Goal: Information Seeking & Learning: Learn about a topic

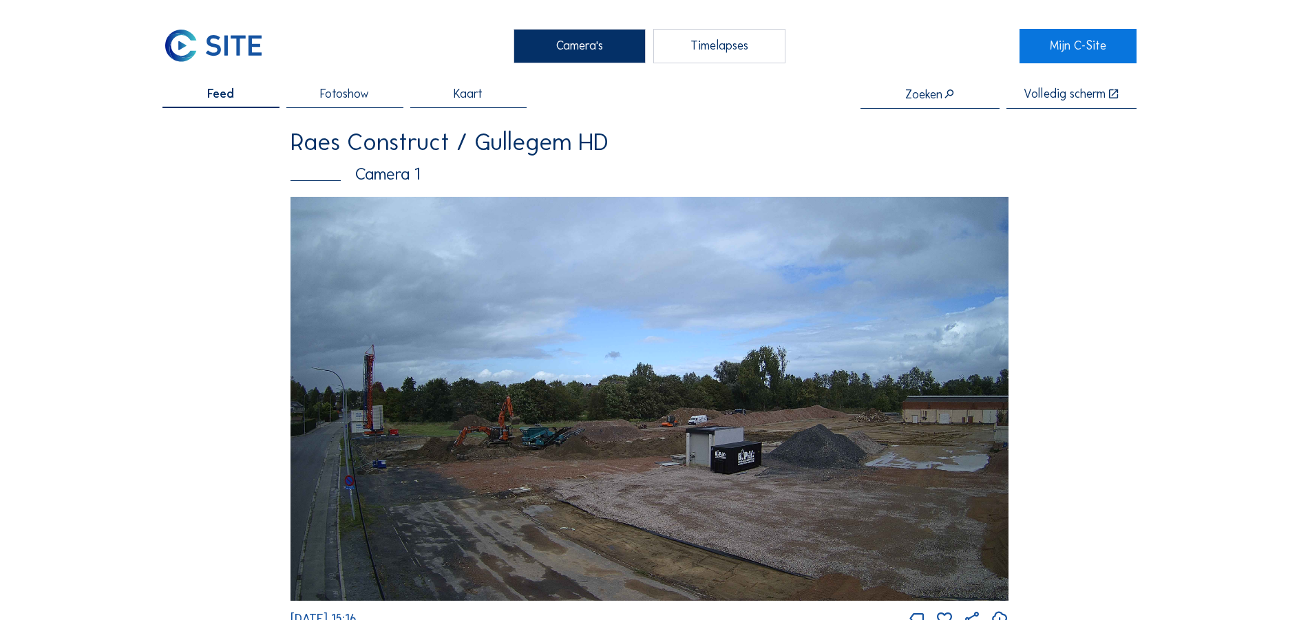
click at [404, 433] on img at bounding box center [650, 399] width 719 height 404
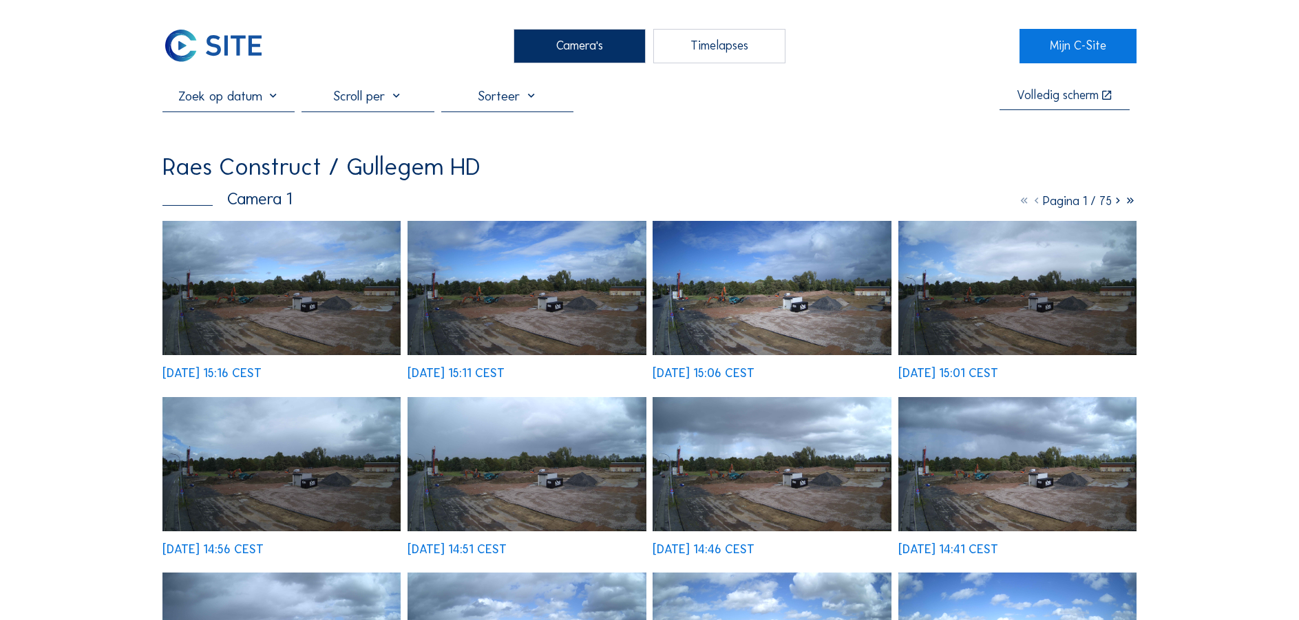
click at [291, 301] on img at bounding box center [282, 288] width 238 height 134
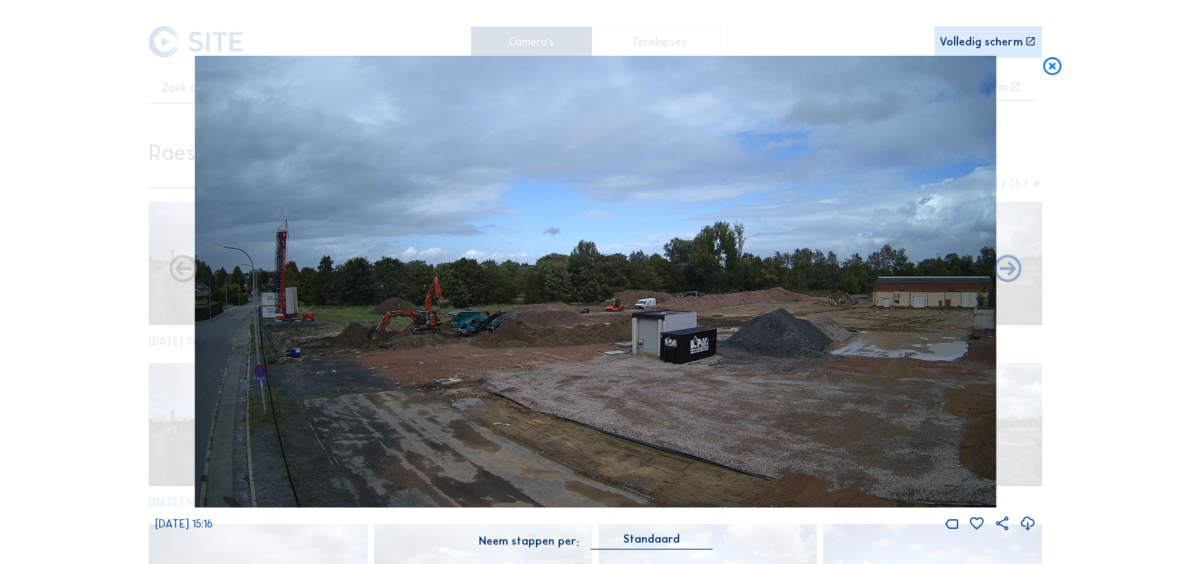
click at [365, 323] on img at bounding box center [595, 281] width 802 height 451
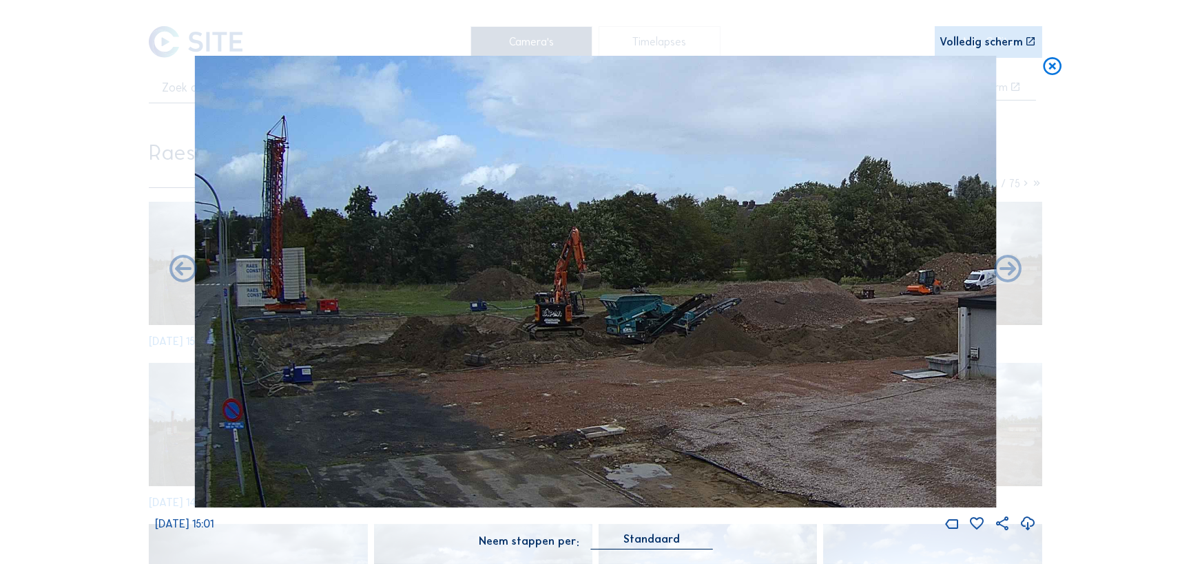
drag, startPoint x: 322, startPoint y: 313, endPoint x: 423, endPoint y: 331, distance: 102.1
click at [423, 331] on img at bounding box center [595, 281] width 802 height 451
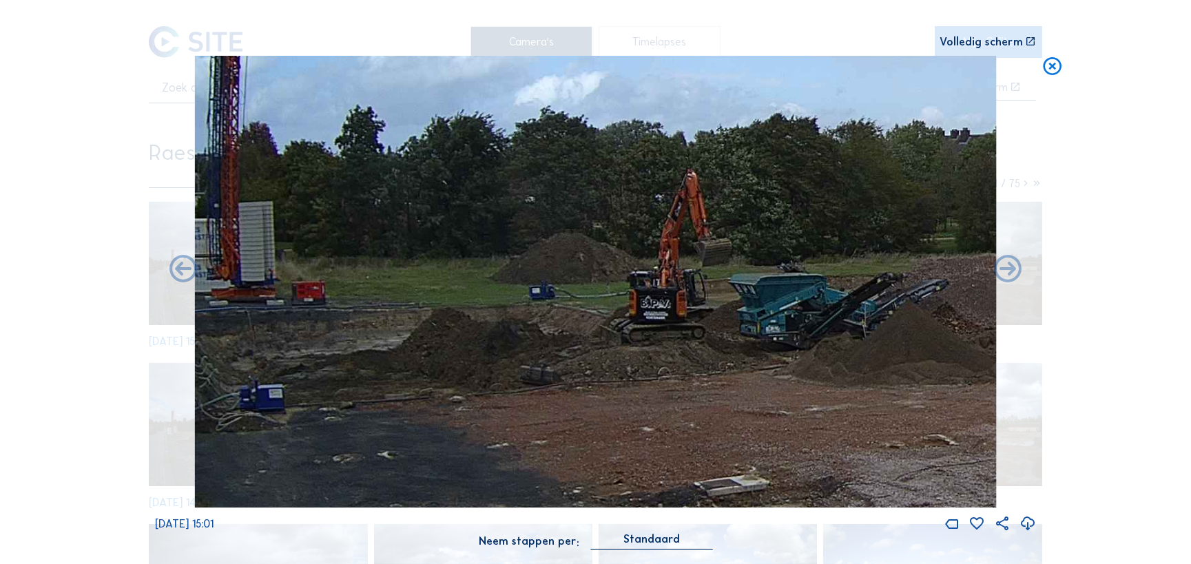
drag, startPoint x: 606, startPoint y: 348, endPoint x: 558, endPoint y: 345, distance: 47.6
click at [558, 345] on img at bounding box center [595, 281] width 802 height 451
click at [1047, 71] on icon at bounding box center [1053, 67] width 22 height 23
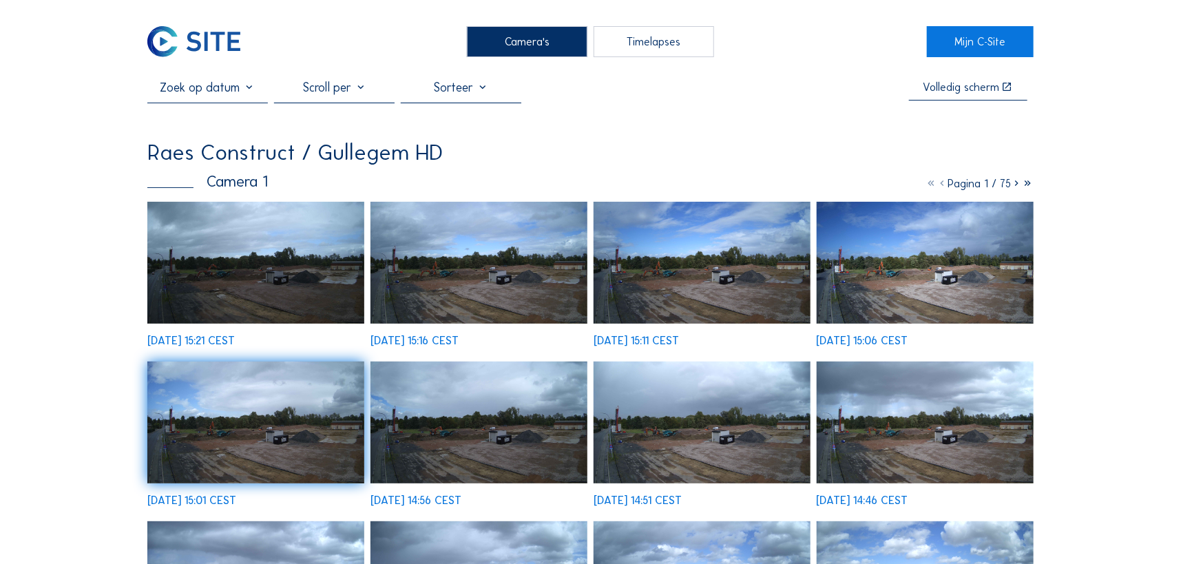
click at [227, 251] on img at bounding box center [255, 263] width 217 height 122
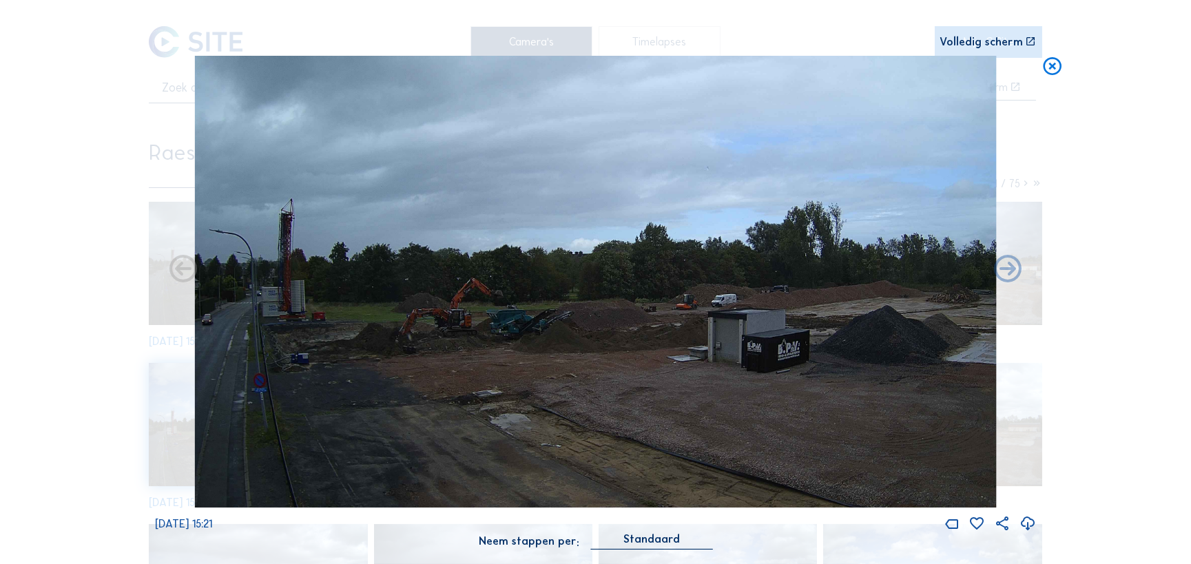
click at [1060, 69] on icon at bounding box center [1053, 67] width 22 height 23
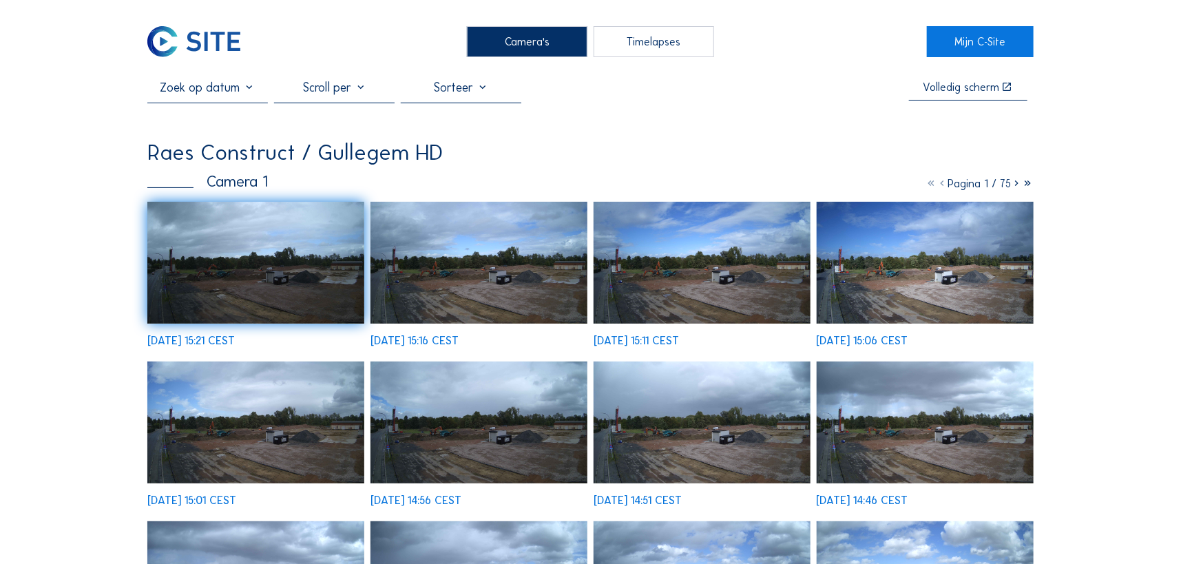
click at [457, 244] on img at bounding box center [478, 263] width 217 height 122
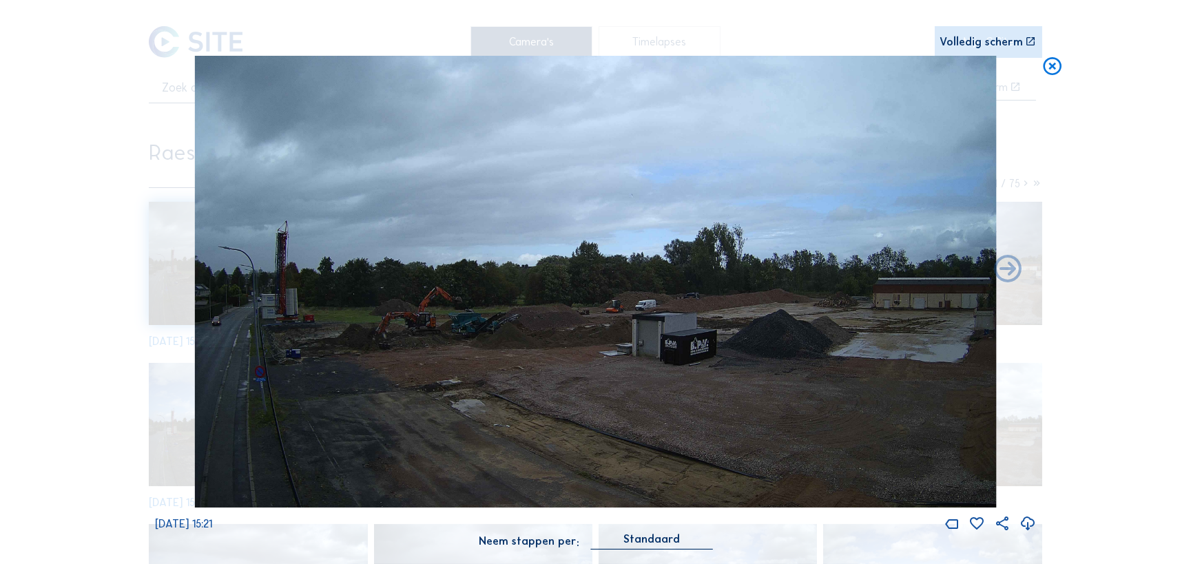
click at [1052, 65] on icon at bounding box center [1053, 67] width 22 height 23
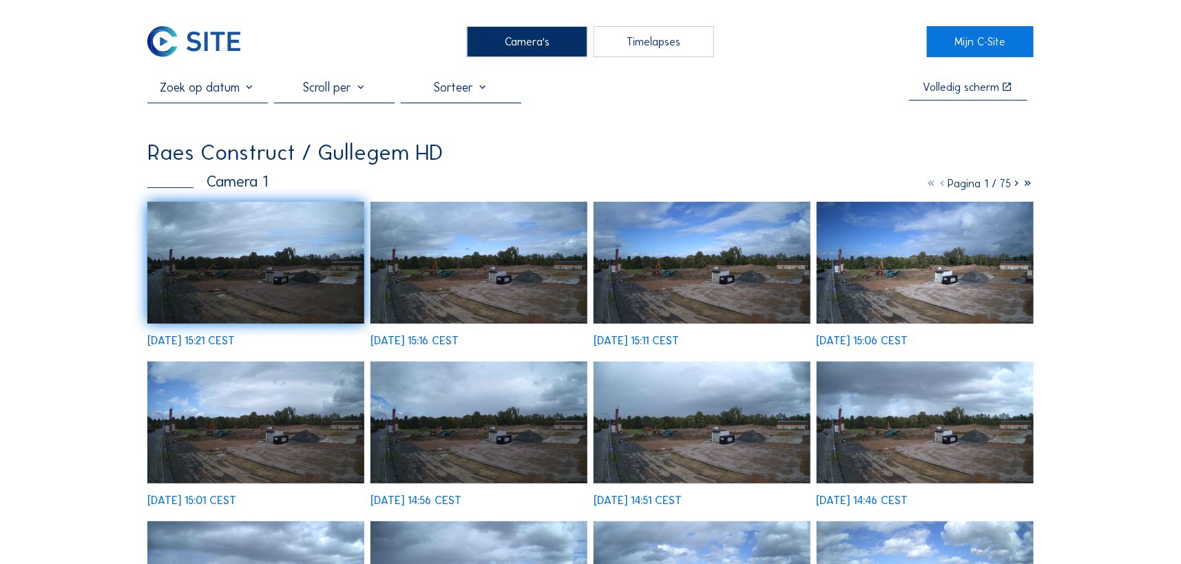
click at [550, 35] on div "Camera's" at bounding box center [527, 41] width 121 height 31
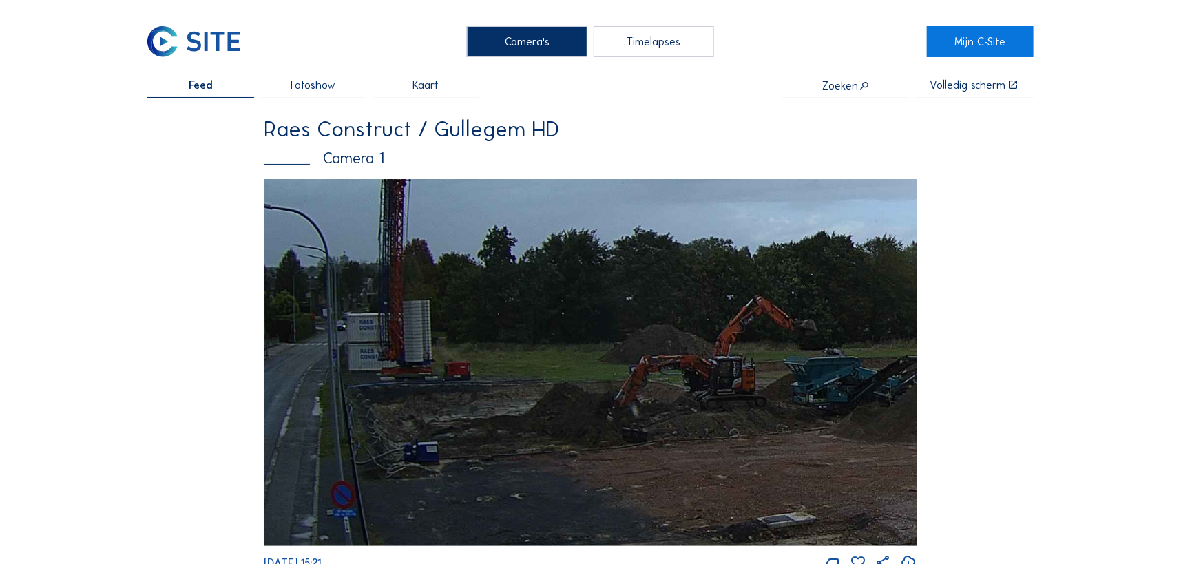
drag, startPoint x: 442, startPoint y: 371, endPoint x: 572, endPoint y: 342, distance: 133.5
click at [572, 342] on img at bounding box center [590, 362] width 653 height 367
